Goal: Use online tool/utility: Utilize a website feature to perform a specific function

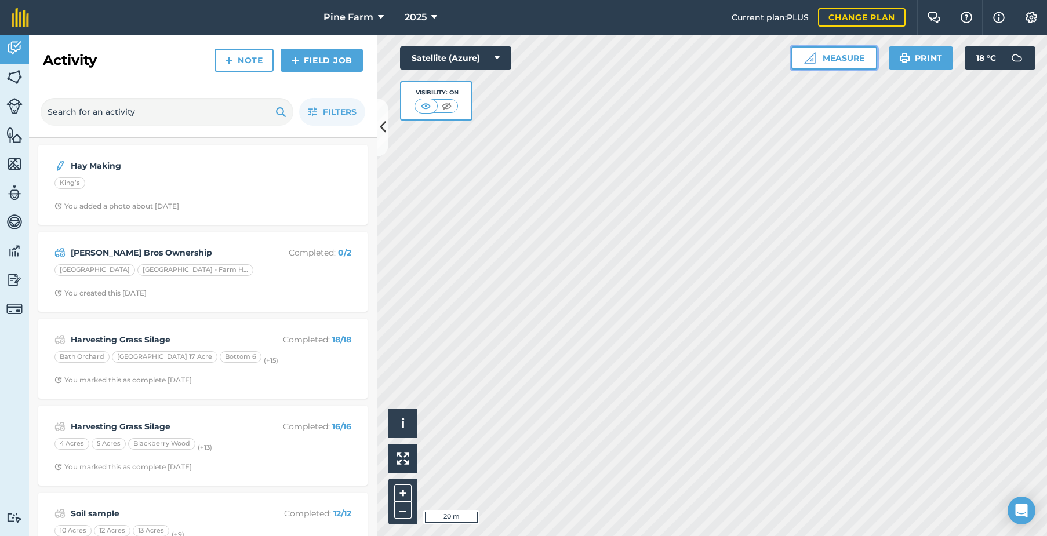
click at [850, 55] on button "Measure" at bounding box center [834, 57] width 86 height 23
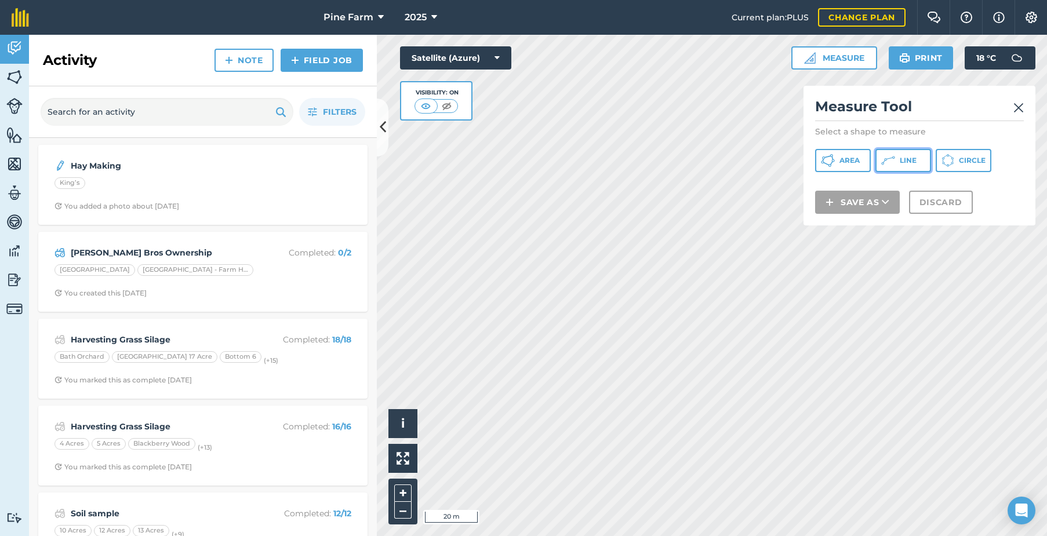
click at [835, 156] on icon at bounding box center [828, 161] width 14 height 14
click at [1018, 109] on img at bounding box center [1018, 108] width 10 height 14
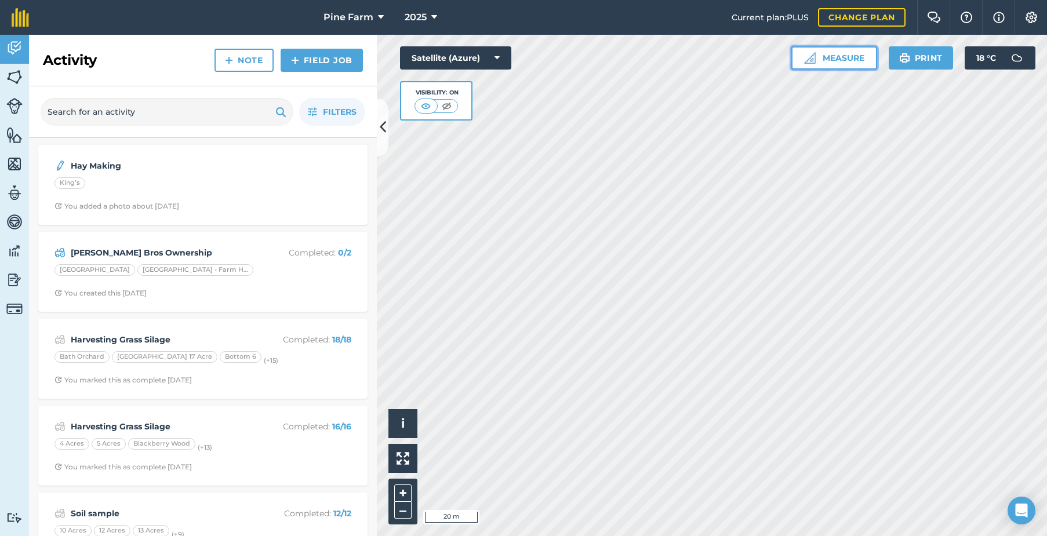
click at [841, 58] on button "Measure" at bounding box center [834, 57] width 86 height 23
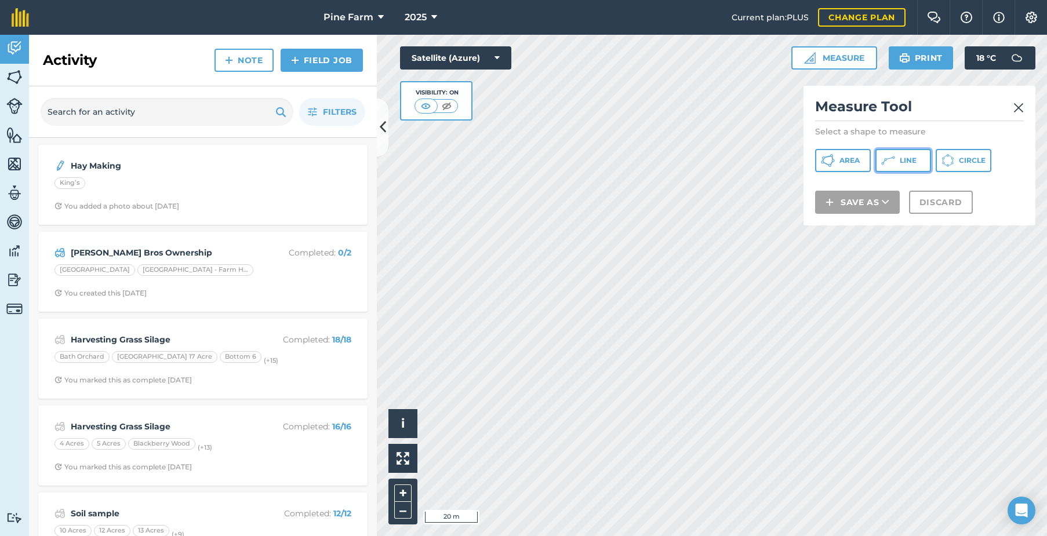
click at [897, 158] on button "Line" at bounding box center [903, 160] width 56 height 23
click at [1019, 107] on img at bounding box center [1018, 108] width 10 height 14
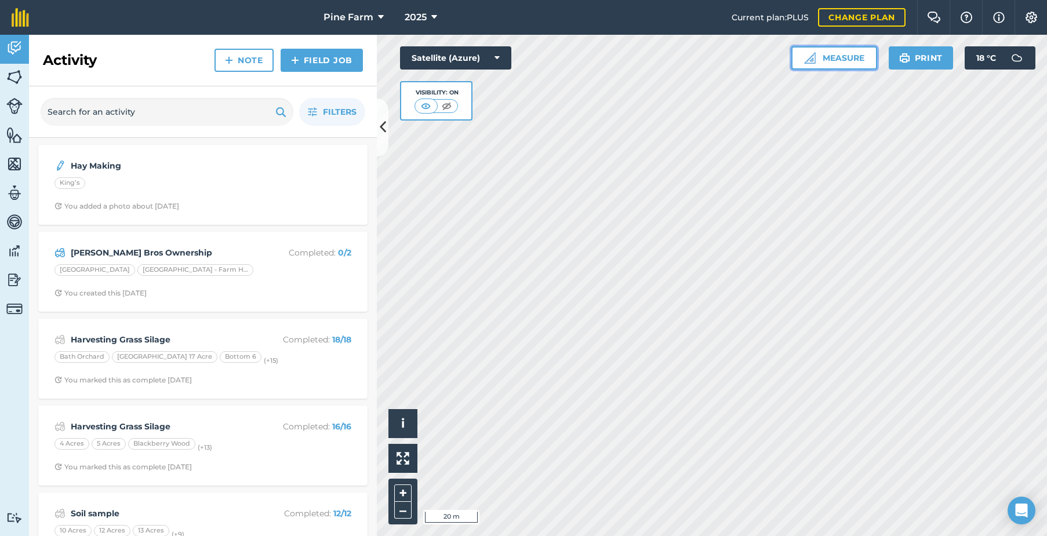
click at [849, 57] on button "Measure" at bounding box center [834, 57] width 86 height 23
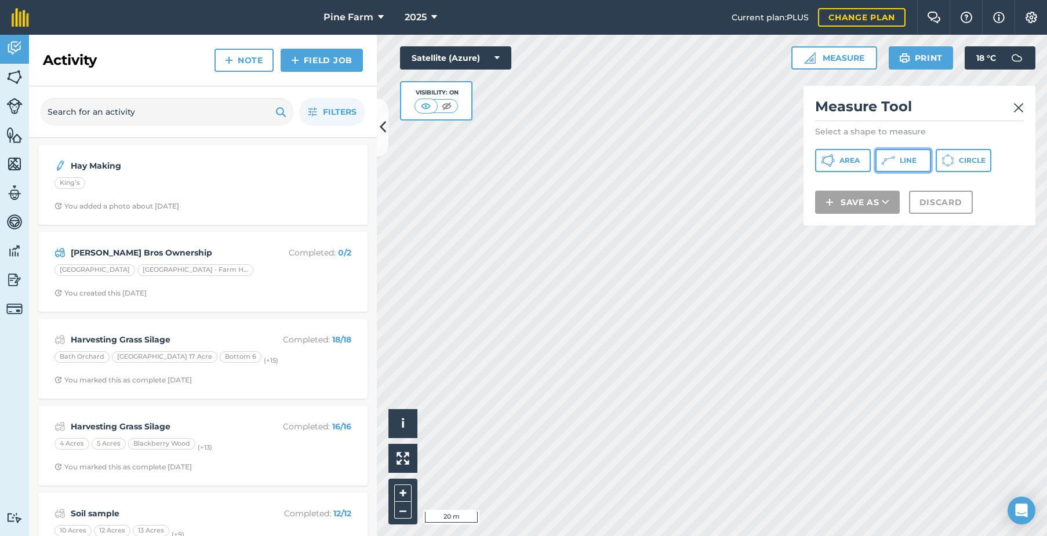
click at [902, 160] on span "Line" at bounding box center [908, 160] width 17 height 9
click at [1018, 106] on img at bounding box center [1018, 108] width 10 height 14
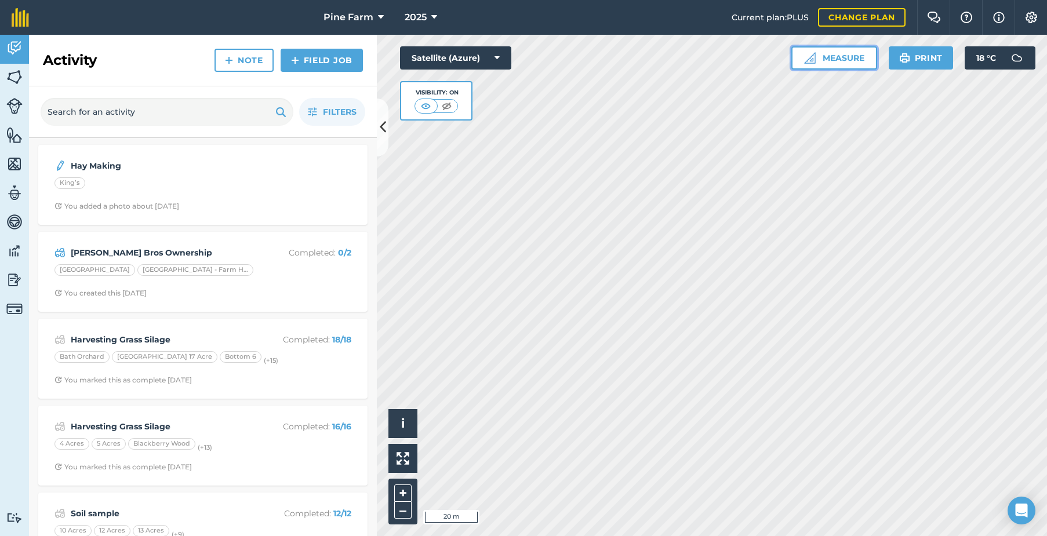
click at [831, 56] on button "Measure" at bounding box center [834, 57] width 86 height 23
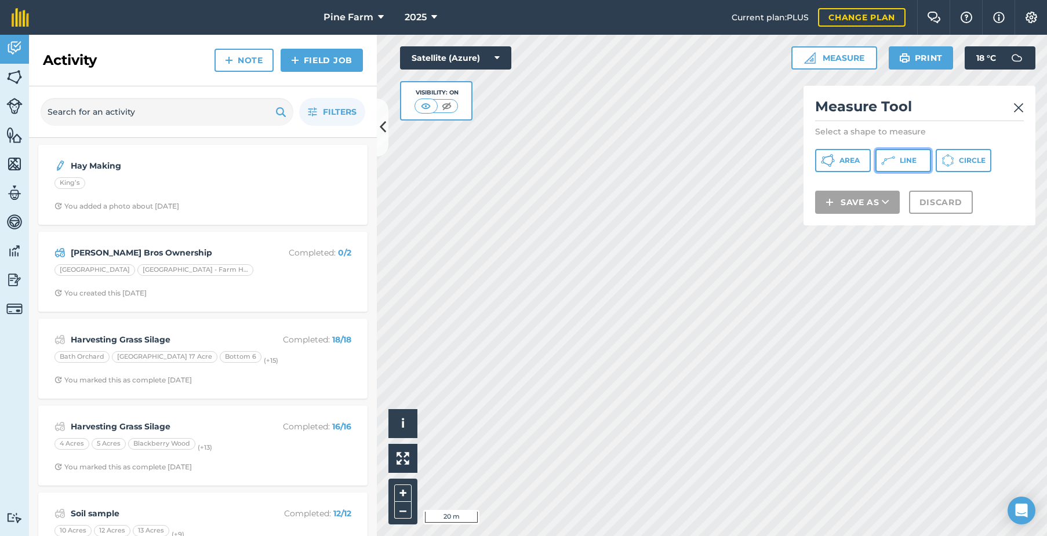
click at [898, 161] on button "Line" at bounding box center [903, 160] width 56 height 23
click at [1018, 107] on img at bounding box center [1018, 108] width 10 height 14
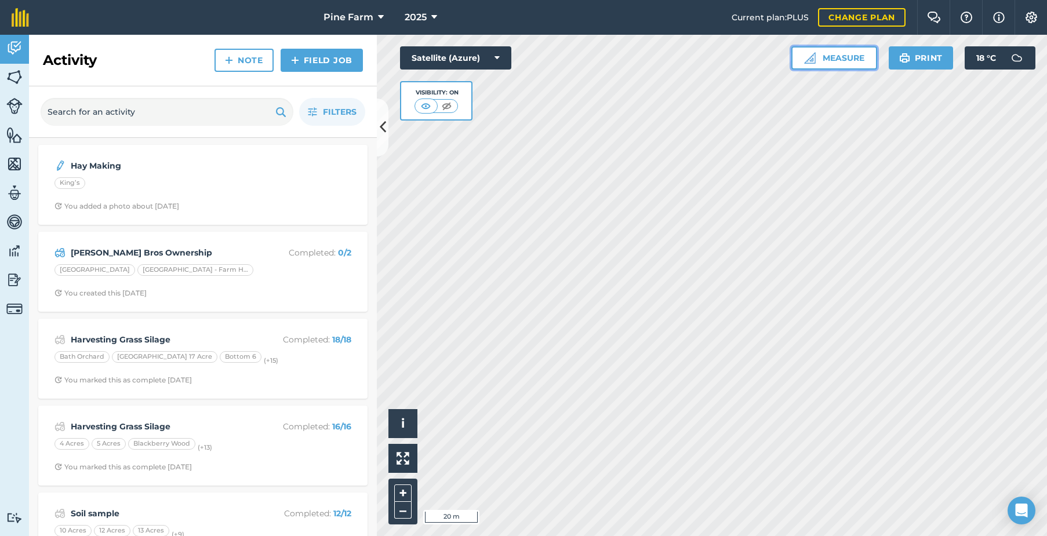
click at [837, 60] on button "Measure" at bounding box center [834, 57] width 86 height 23
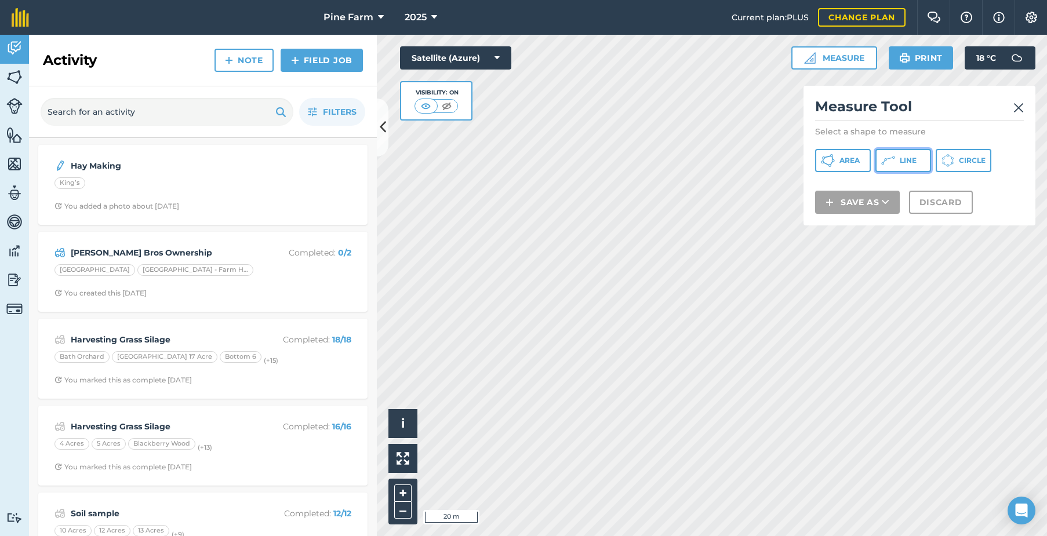
click at [903, 162] on span "Line" at bounding box center [908, 160] width 17 height 9
click at [1018, 107] on img at bounding box center [1018, 108] width 10 height 14
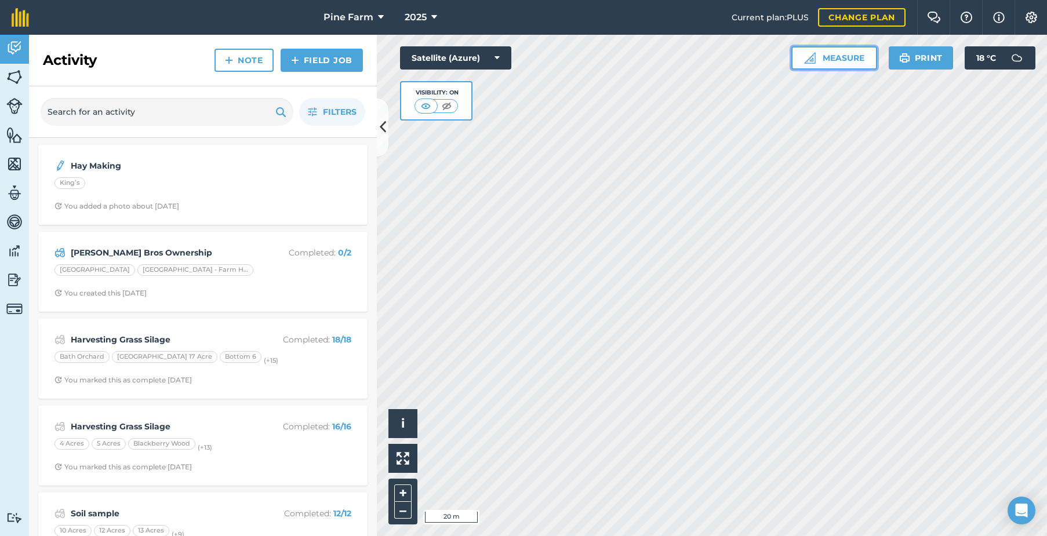
click at [838, 59] on button "Measure" at bounding box center [834, 57] width 86 height 23
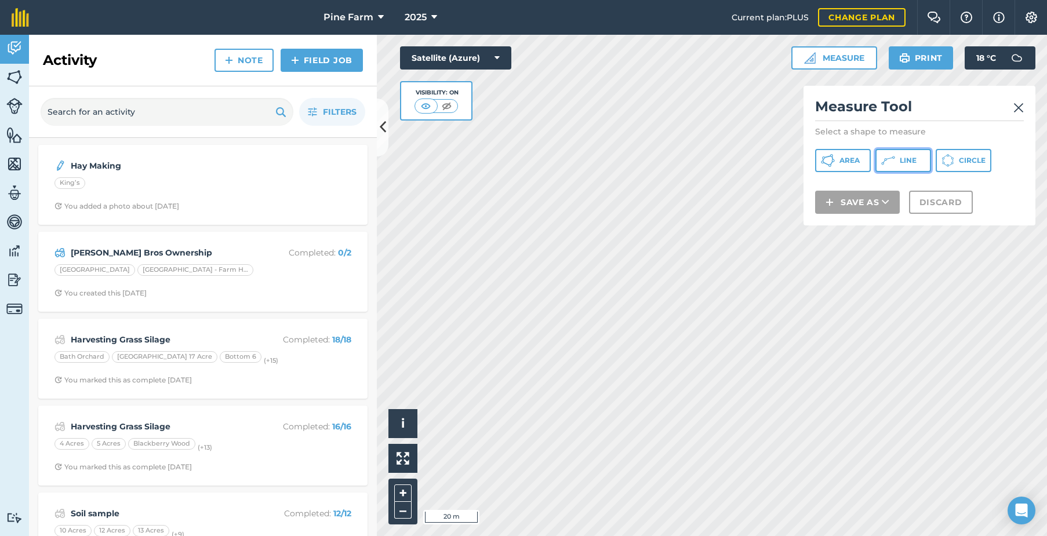
click at [898, 162] on button "Line" at bounding box center [903, 160] width 56 height 23
click at [1019, 106] on img at bounding box center [1018, 108] width 10 height 14
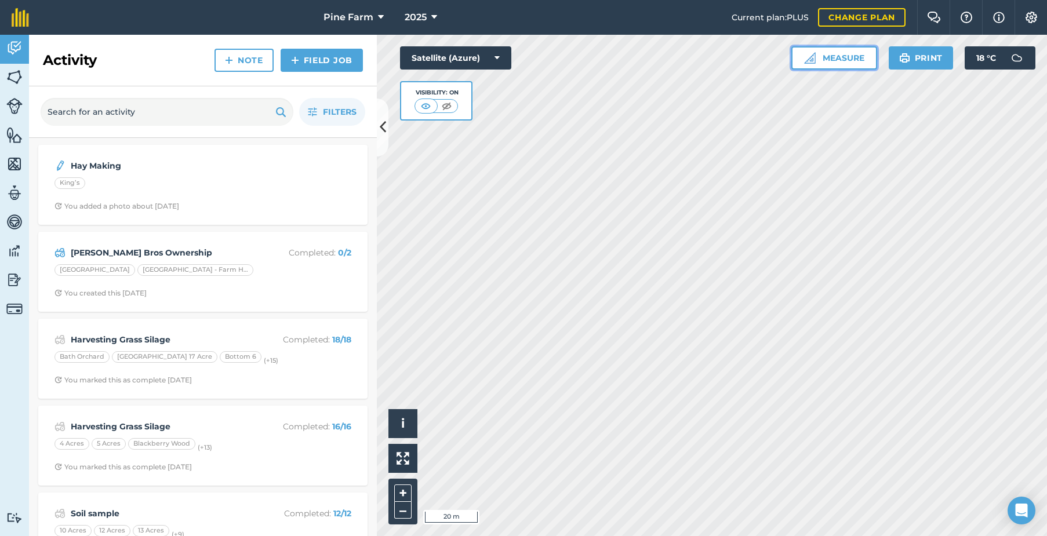
click at [844, 59] on button "Measure" at bounding box center [834, 57] width 86 height 23
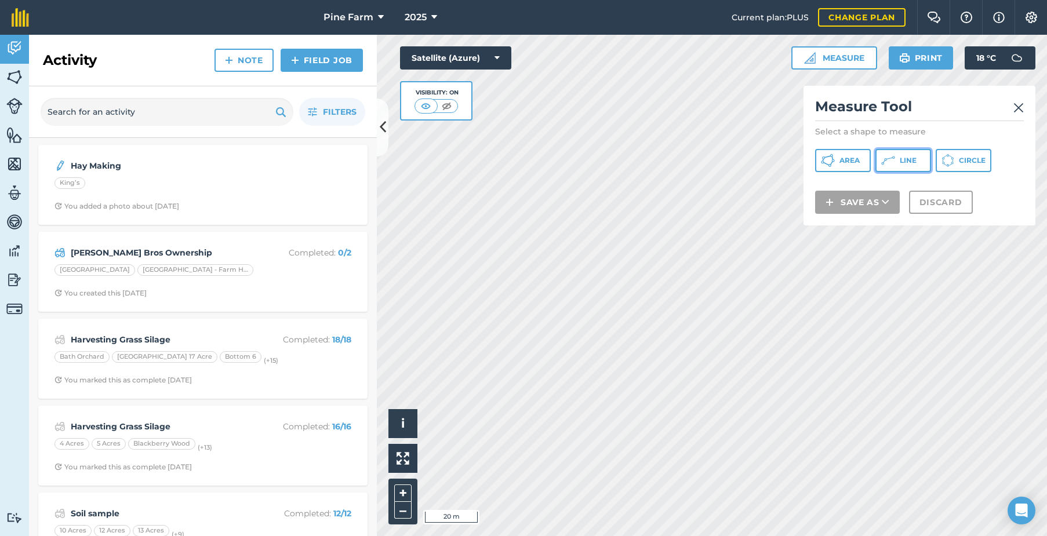
click at [904, 158] on span "Line" at bounding box center [908, 160] width 17 height 9
click at [15, 75] on img at bounding box center [14, 76] width 16 height 17
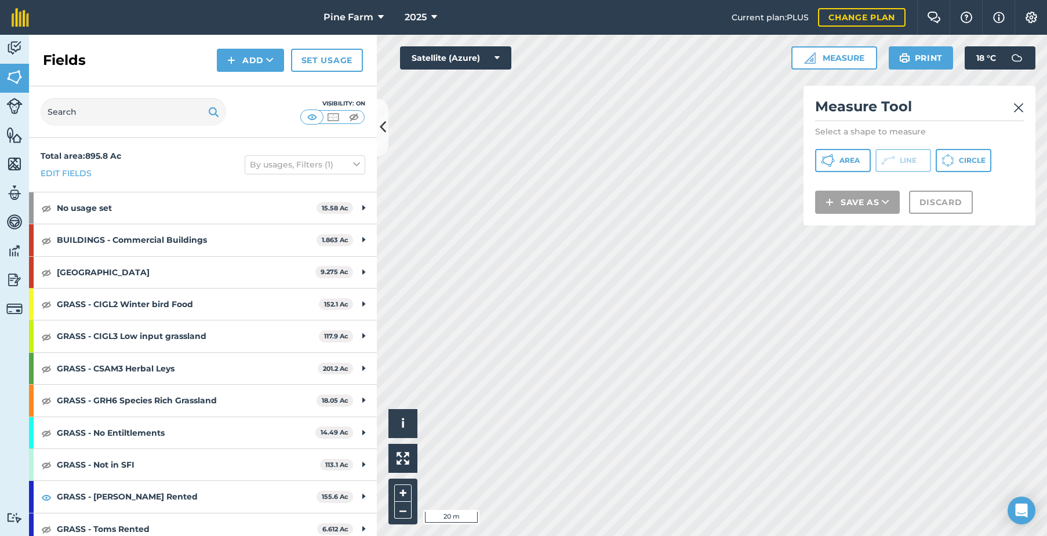
click at [1016, 109] on img at bounding box center [1018, 108] width 10 height 14
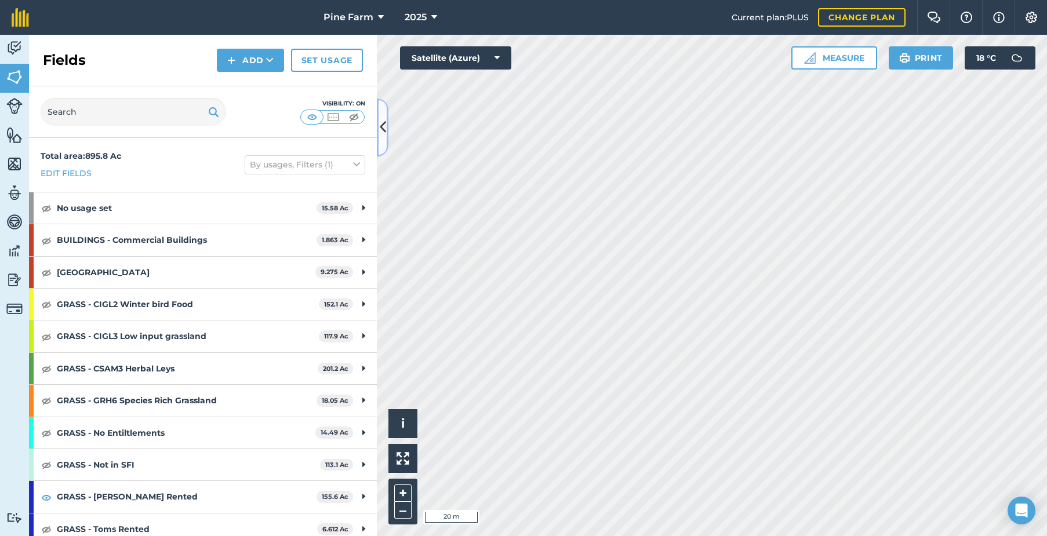
click at [381, 130] on icon at bounding box center [383, 127] width 6 height 20
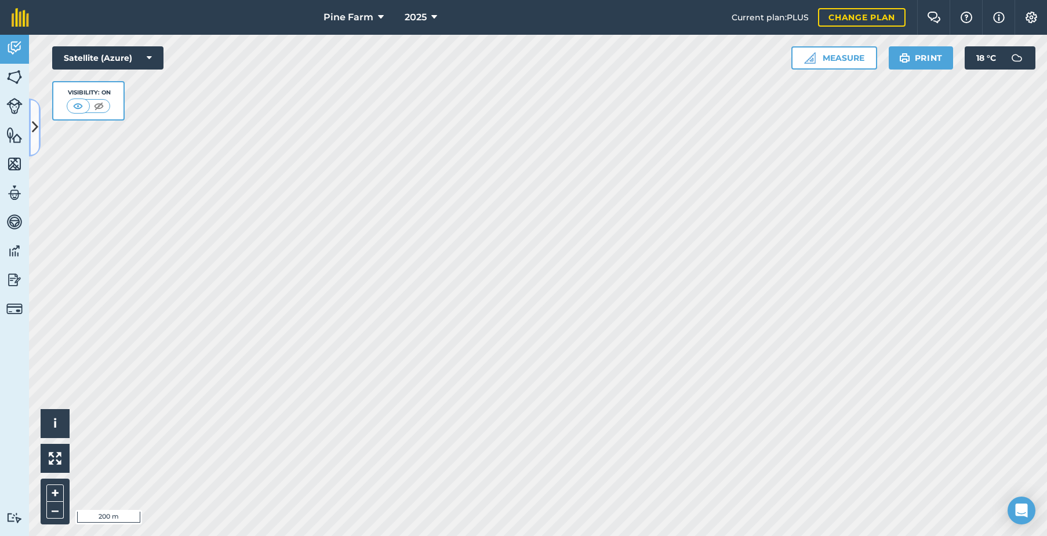
click at [32, 128] on icon at bounding box center [35, 127] width 6 height 20
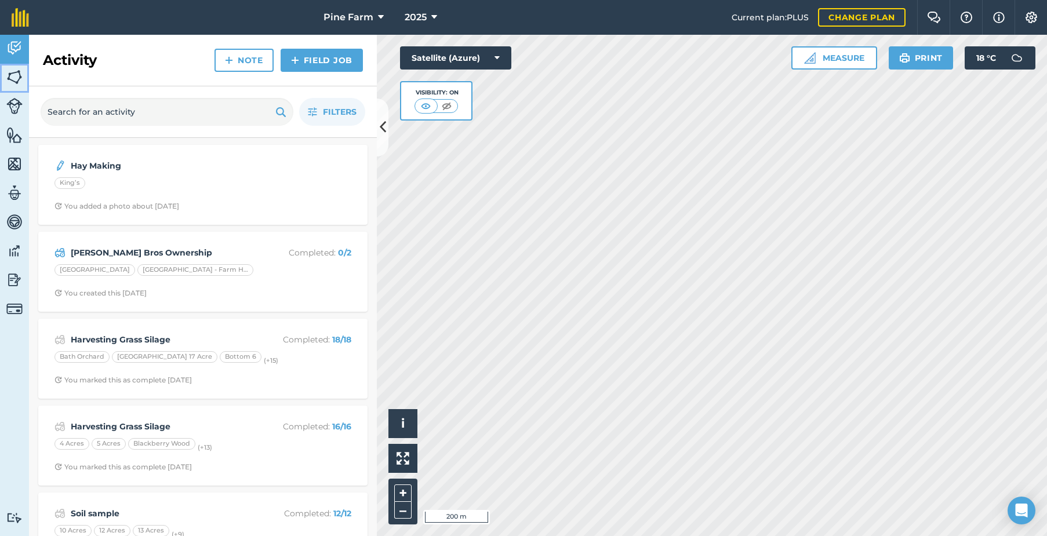
click at [13, 79] on img at bounding box center [14, 76] width 16 height 17
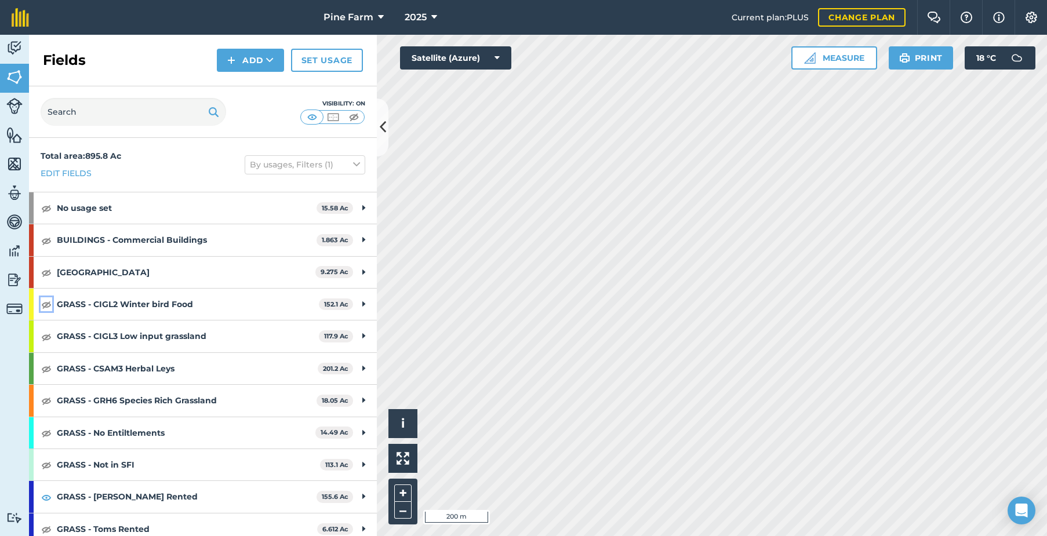
click at [49, 303] on img at bounding box center [46, 304] width 10 height 14
click at [48, 338] on img at bounding box center [46, 337] width 10 height 14
click at [46, 373] on img at bounding box center [46, 369] width 10 height 14
click at [42, 399] on img at bounding box center [46, 401] width 10 height 14
click at [49, 434] on img at bounding box center [46, 433] width 10 height 14
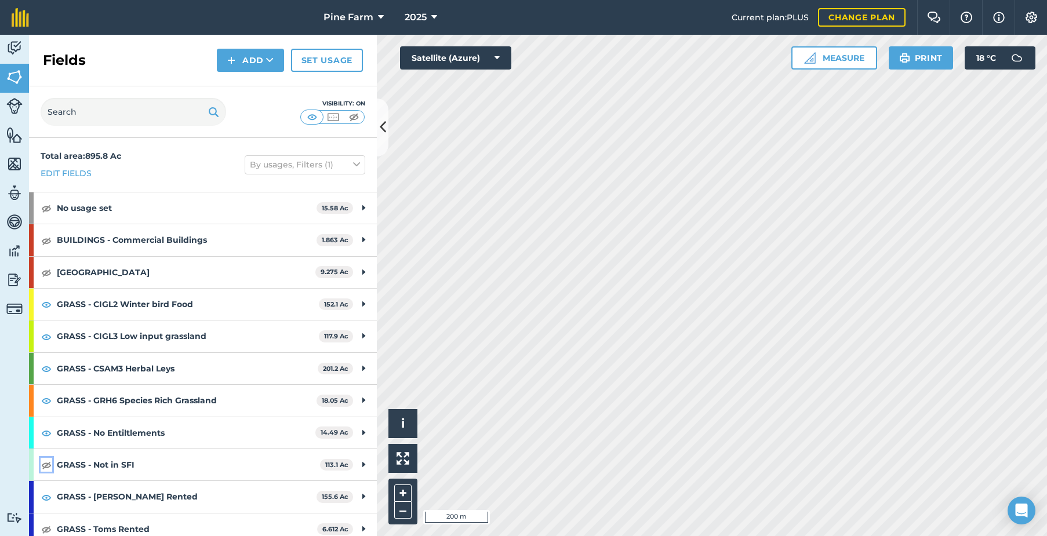
click at [42, 466] on img at bounding box center [46, 465] width 10 height 14
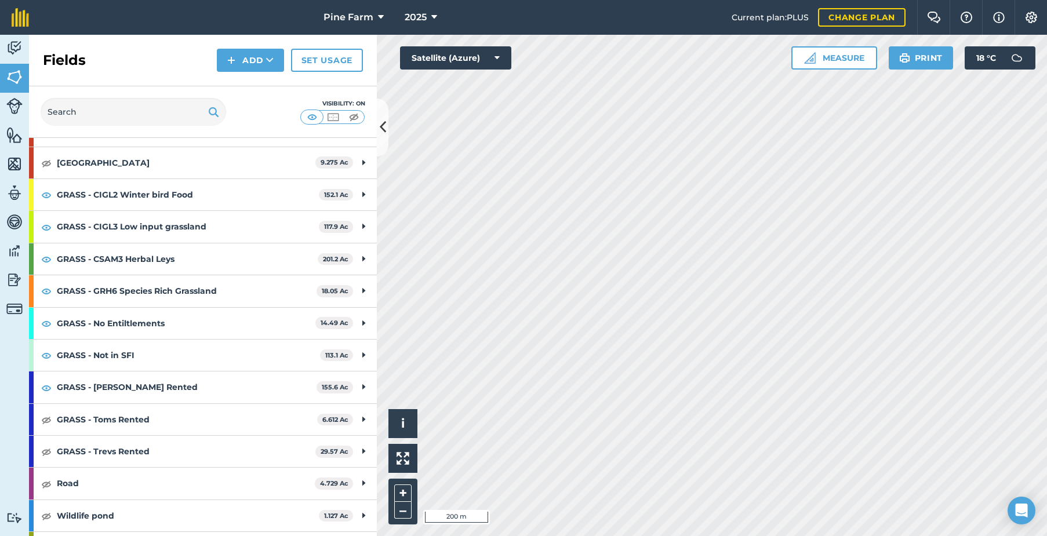
scroll to position [137, 0]
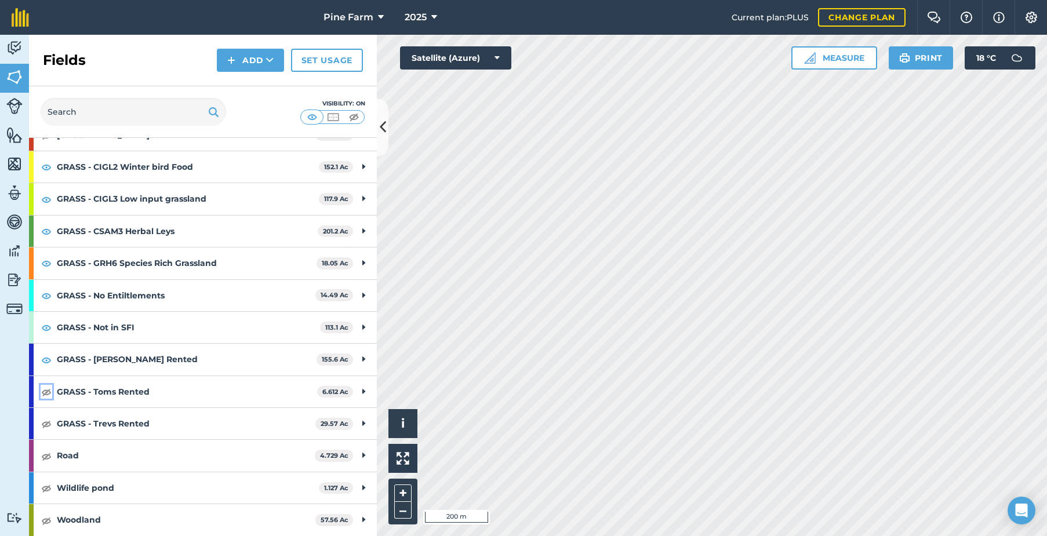
click at [45, 390] on img at bounding box center [46, 392] width 10 height 14
click at [45, 426] on img at bounding box center [46, 424] width 10 height 14
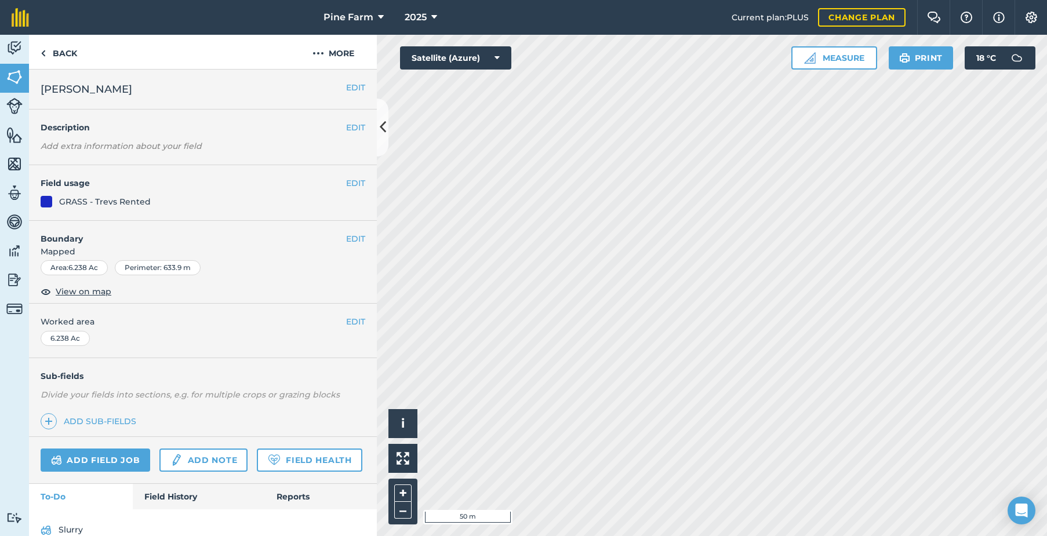
click at [746, 11] on div "Pine Farm 2025 Current plan : PLUS Change plan Farm Chat Help Info Settings Pin…" at bounding box center [523, 268] width 1047 height 536
click at [385, 131] on icon at bounding box center [383, 127] width 6 height 20
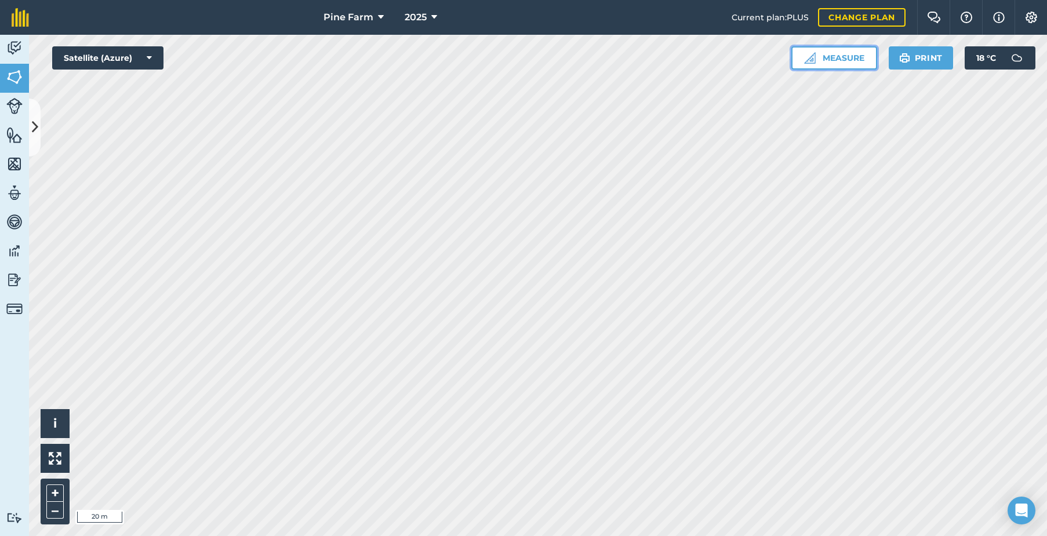
click at [841, 62] on button "Measure" at bounding box center [834, 57] width 86 height 23
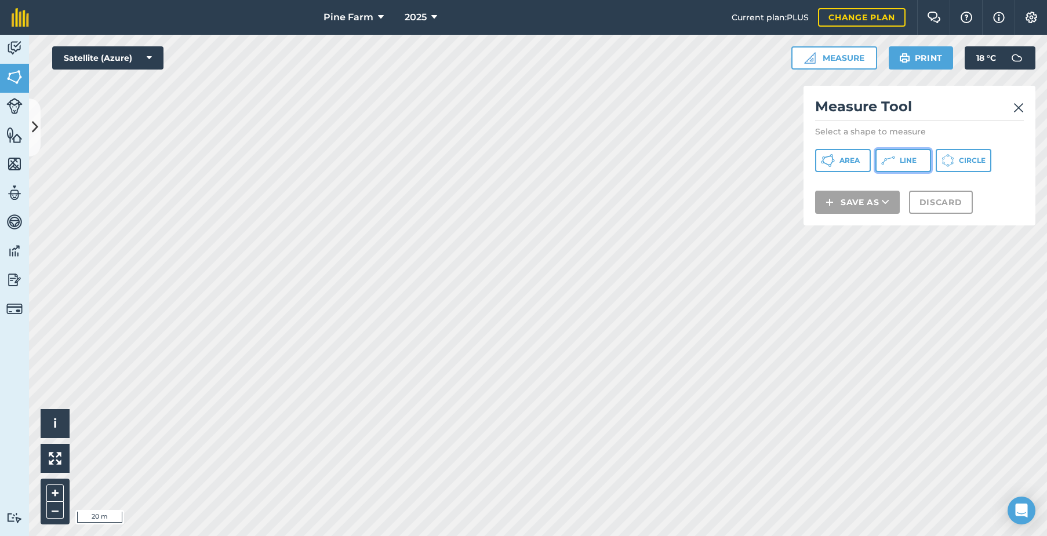
click at [833, 161] on icon at bounding box center [831, 163] width 3 height 4
click at [1019, 105] on img at bounding box center [1018, 108] width 10 height 14
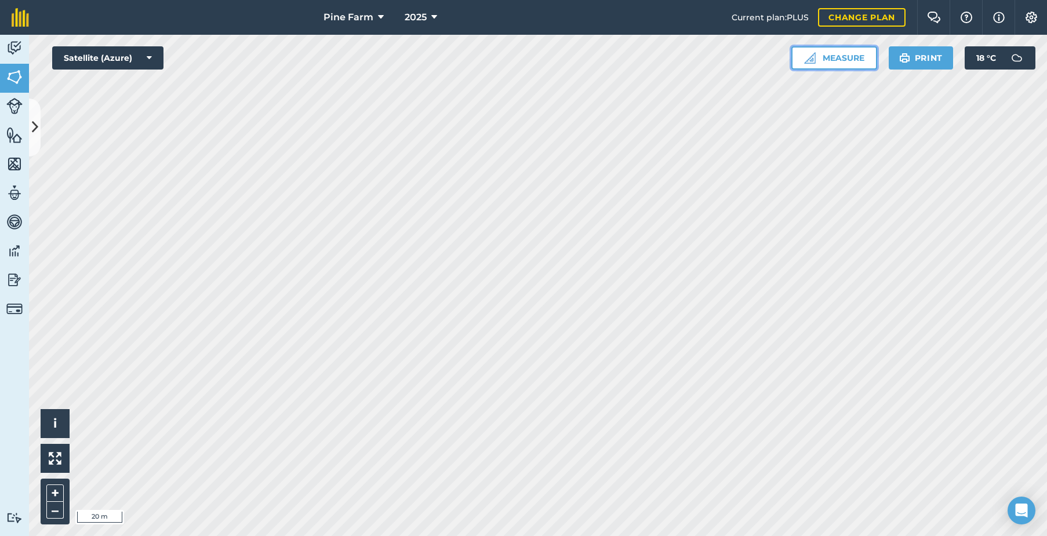
click at [844, 57] on button "Measure" at bounding box center [834, 57] width 86 height 23
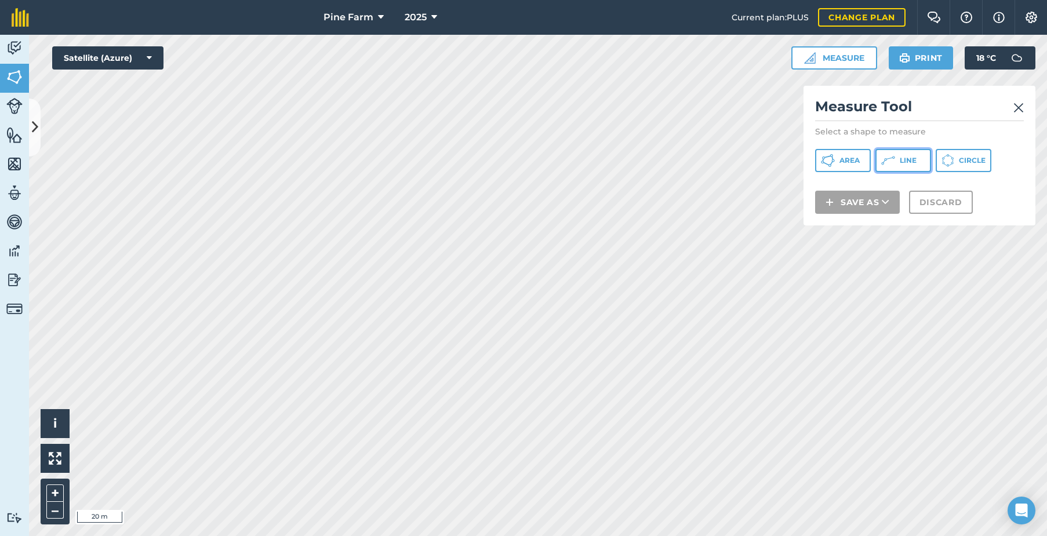
click at [911, 157] on span "Line" at bounding box center [908, 160] width 17 height 9
click at [1015, 107] on img at bounding box center [1018, 108] width 10 height 14
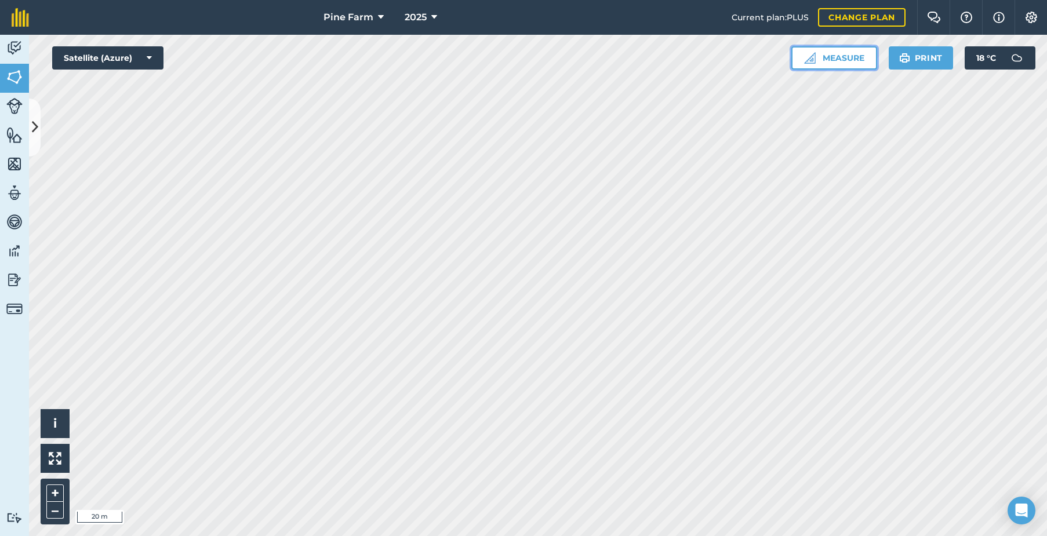
click at [845, 61] on button "Measure" at bounding box center [834, 57] width 86 height 23
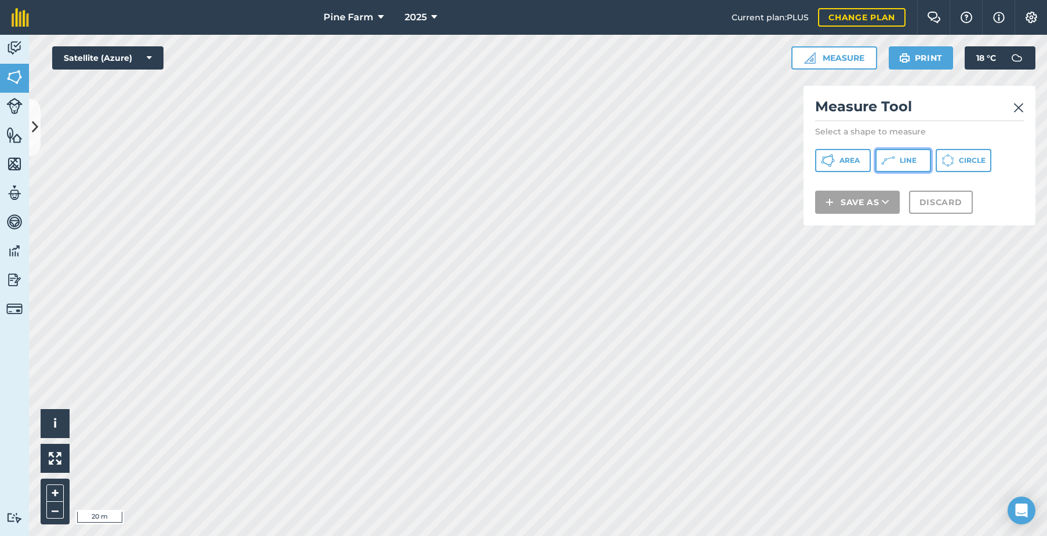
click at [897, 158] on button "Line" at bounding box center [903, 160] width 56 height 23
click at [1017, 106] on img at bounding box center [1018, 108] width 10 height 14
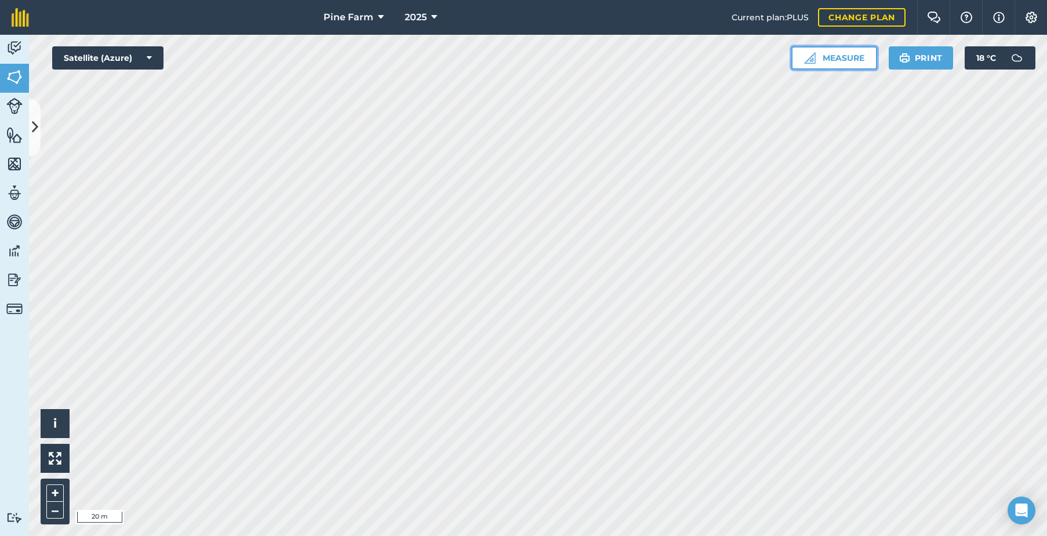
click at [839, 63] on button "Measure" at bounding box center [834, 57] width 86 height 23
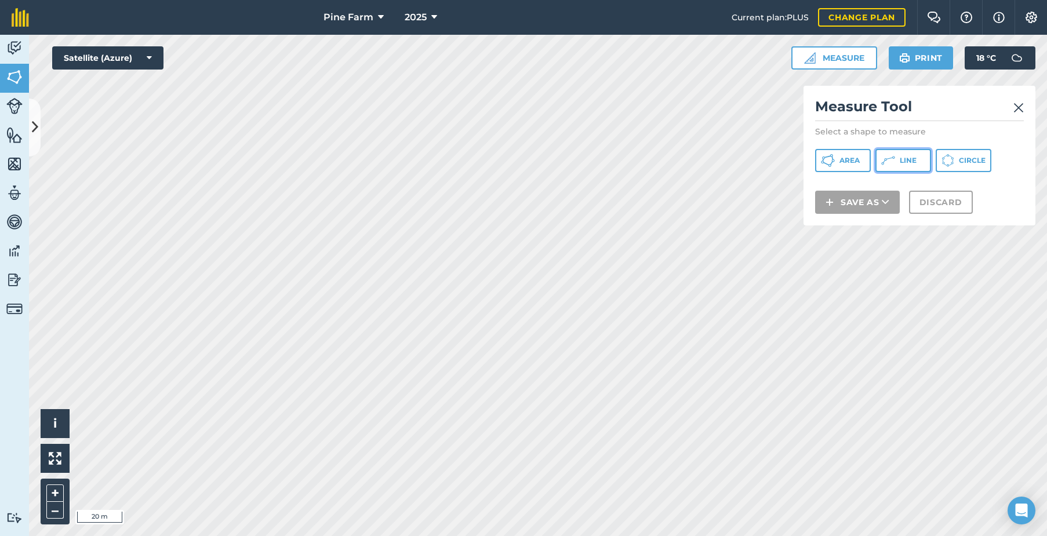
click at [895, 161] on button "Line" at bounding box center [903, 160] width 56 height 23
click at [1016, 107] on img at bounding box center [1018, 108] width 10 height 14
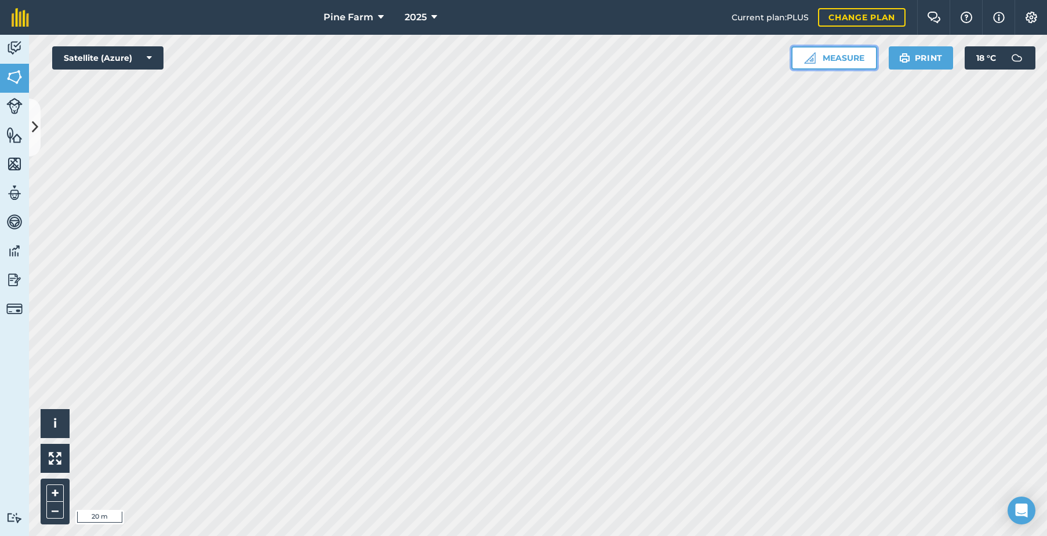
click at [840, 55] on button "Measure" at bounding box center [834, 57] width 86 height 23
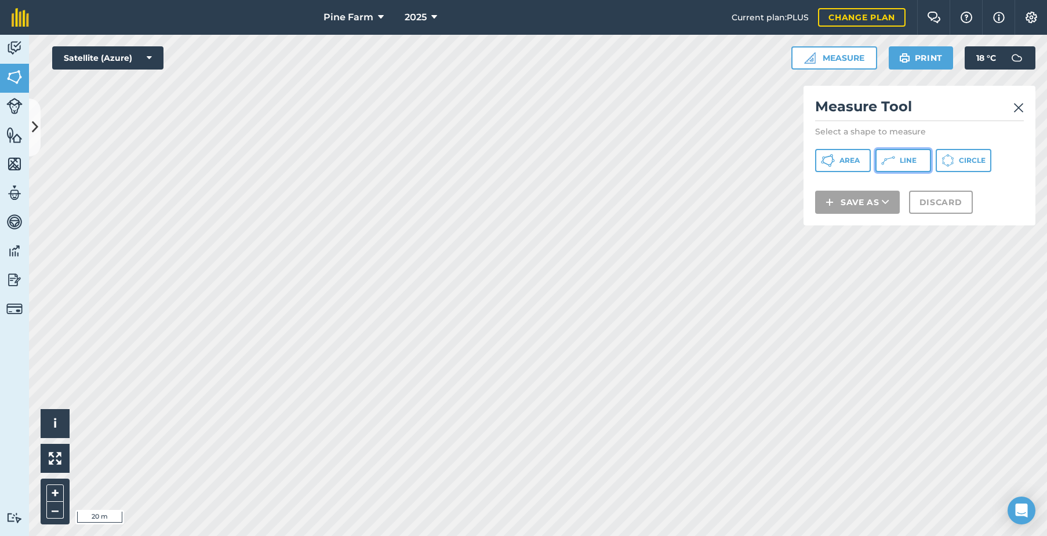
click at [901, 159] on span "Line" at bounding box center [908, 160] width 17 height 9
click at [1019, 108] on img at bounding box center [1018, 108] width 10 height 14
